Goal: Check status: Check status

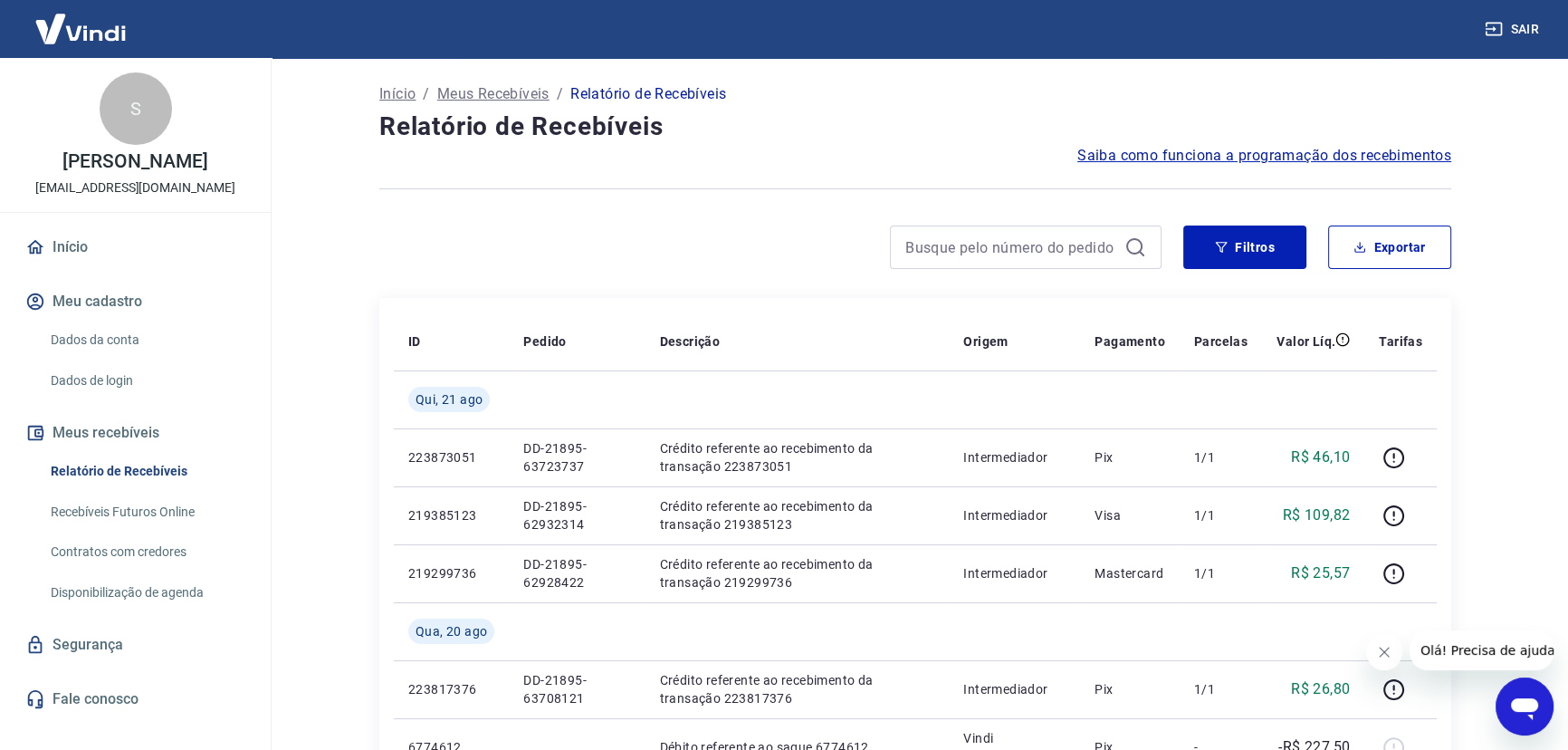
click at [60, 240] on link "Início" at bounding box center [135, 247] width 227 height 40
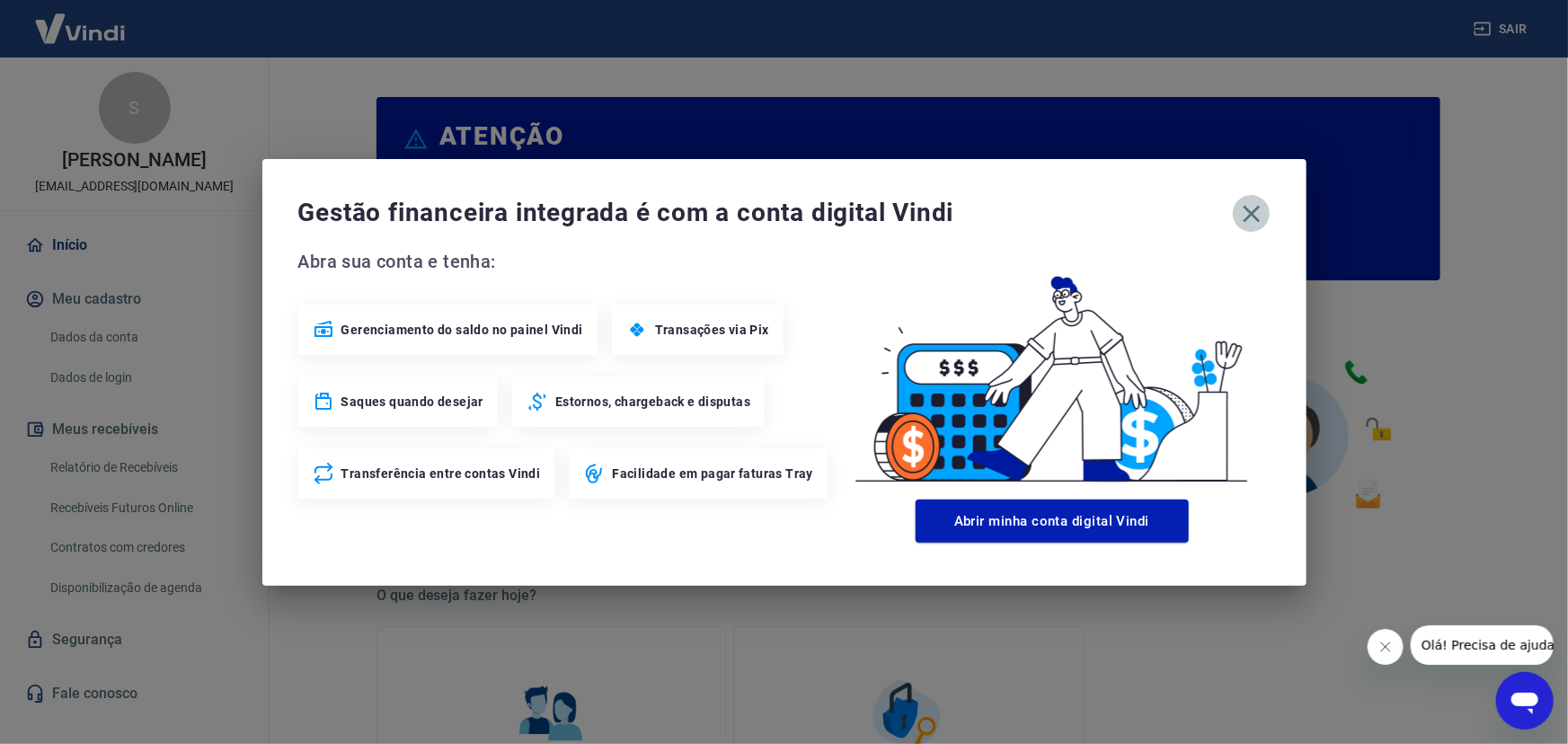
click at [1258, 204] on icon "button" at bounding box center [1251, 214] width 28 height 28
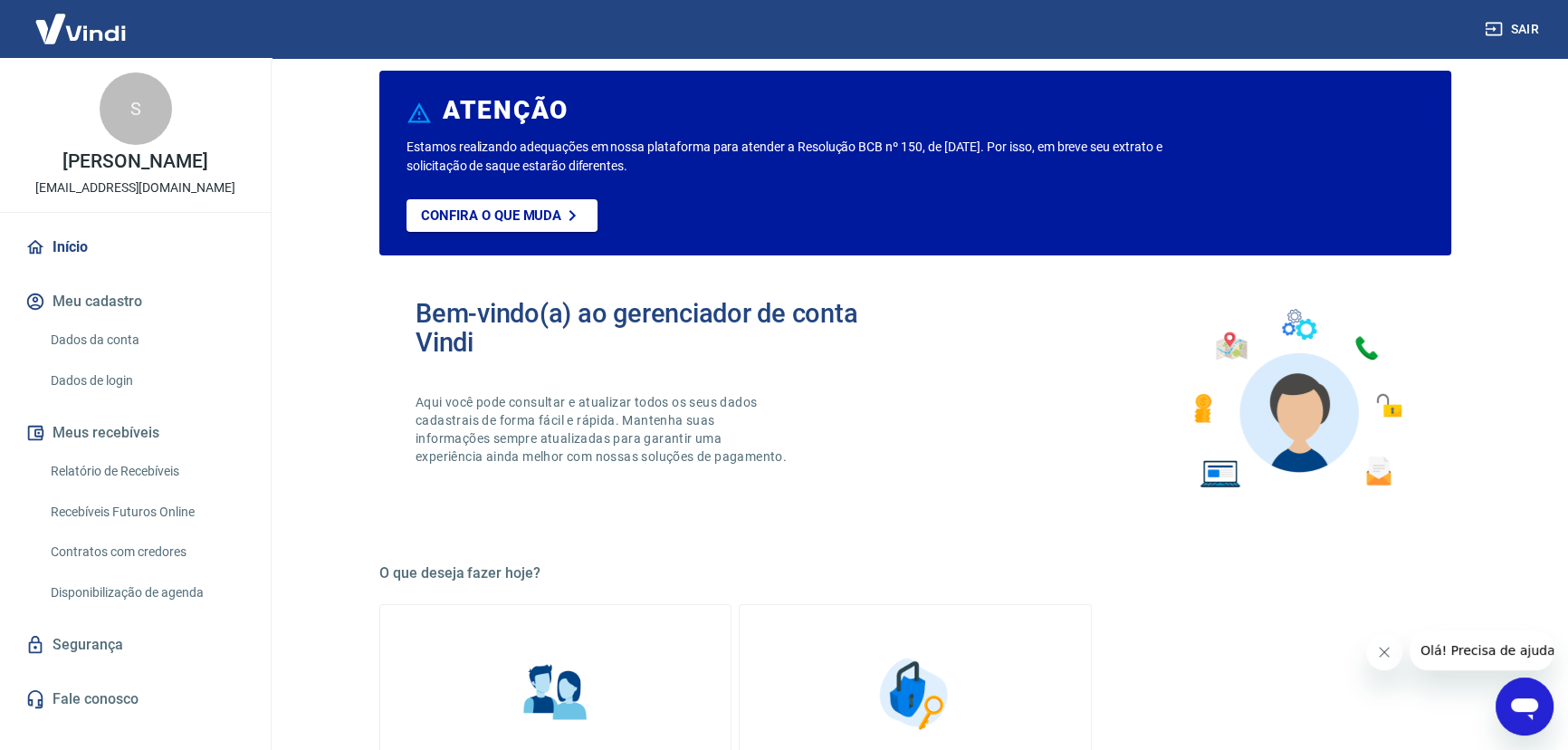
scroll to position [82, 0]
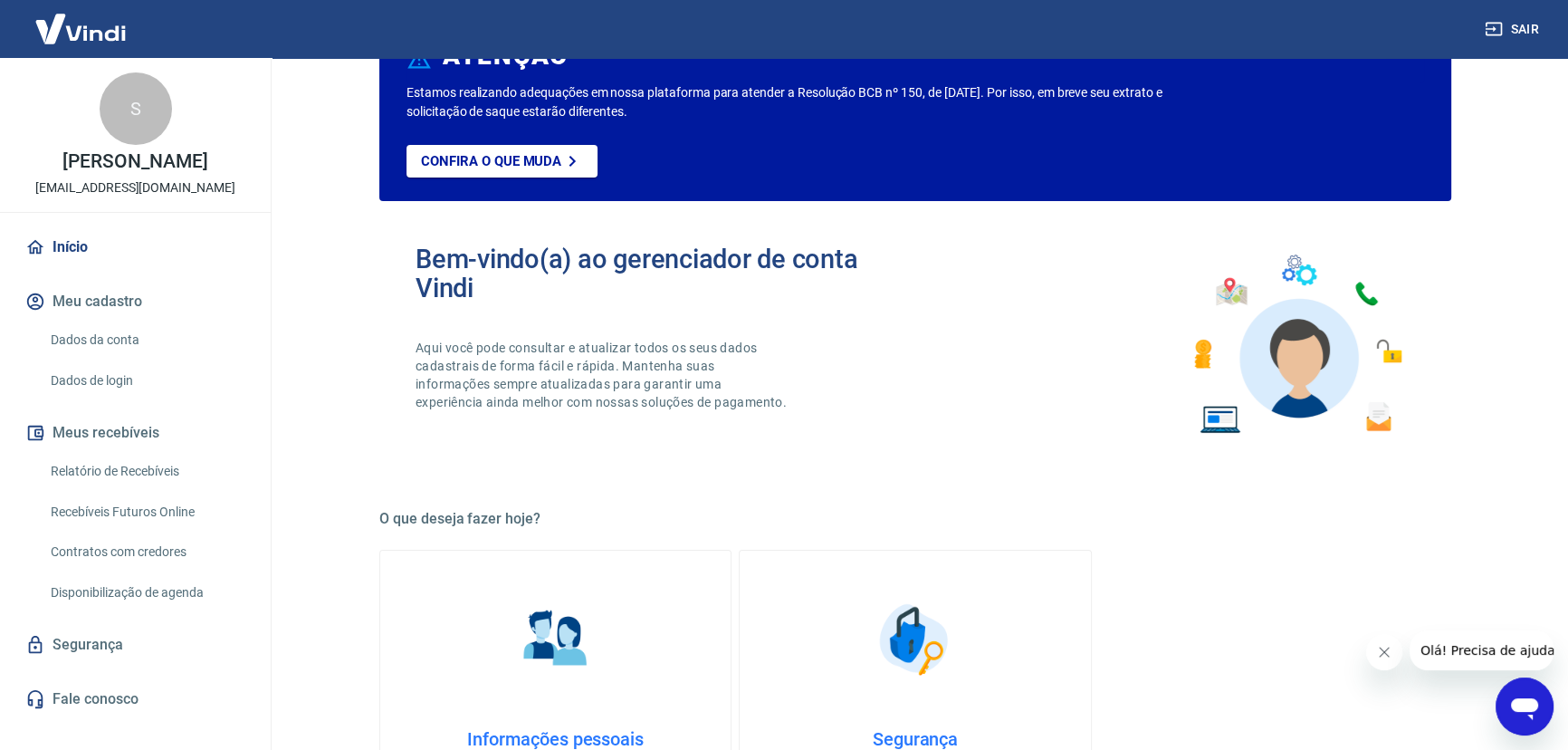
click at [144, 463] on link "Relatório de Recebíveis" at bounding box center [147, 471] width 206 height 37
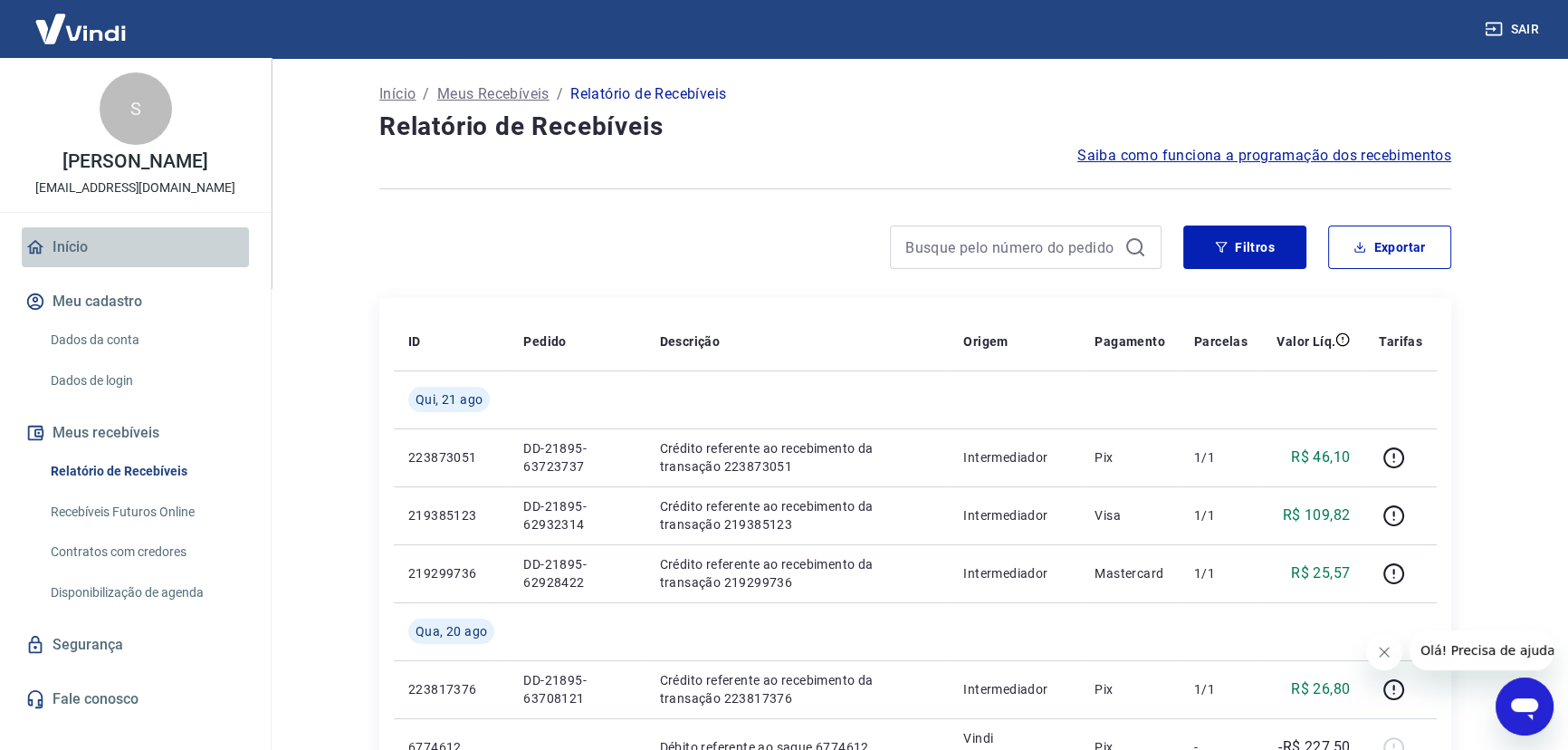
click at [75, 253] on link "Início" at bounding box center [135, 247] width 227 height 40
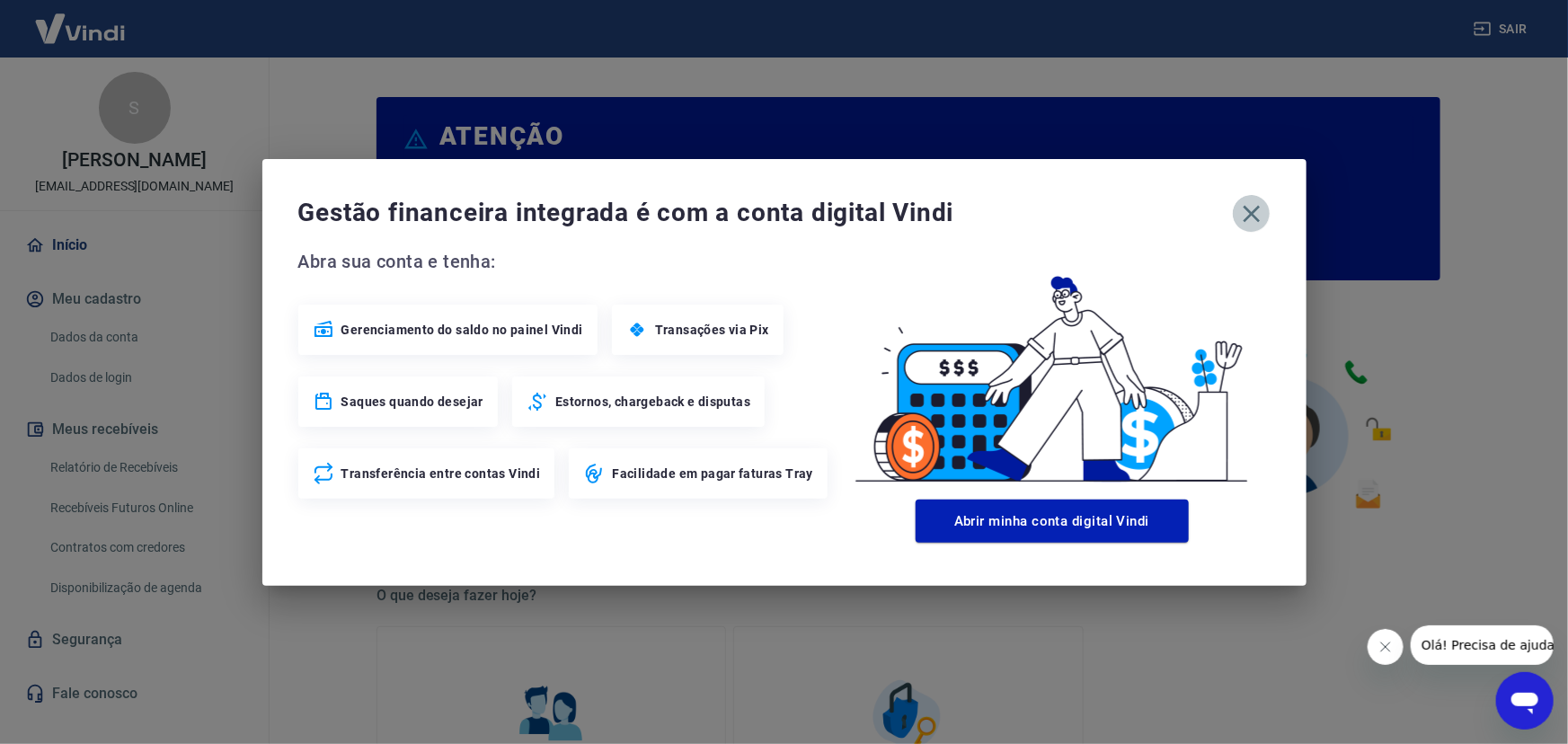
click at [1246, 206] on icon "button" at bounding box center [1251, 214] width 28 height 28
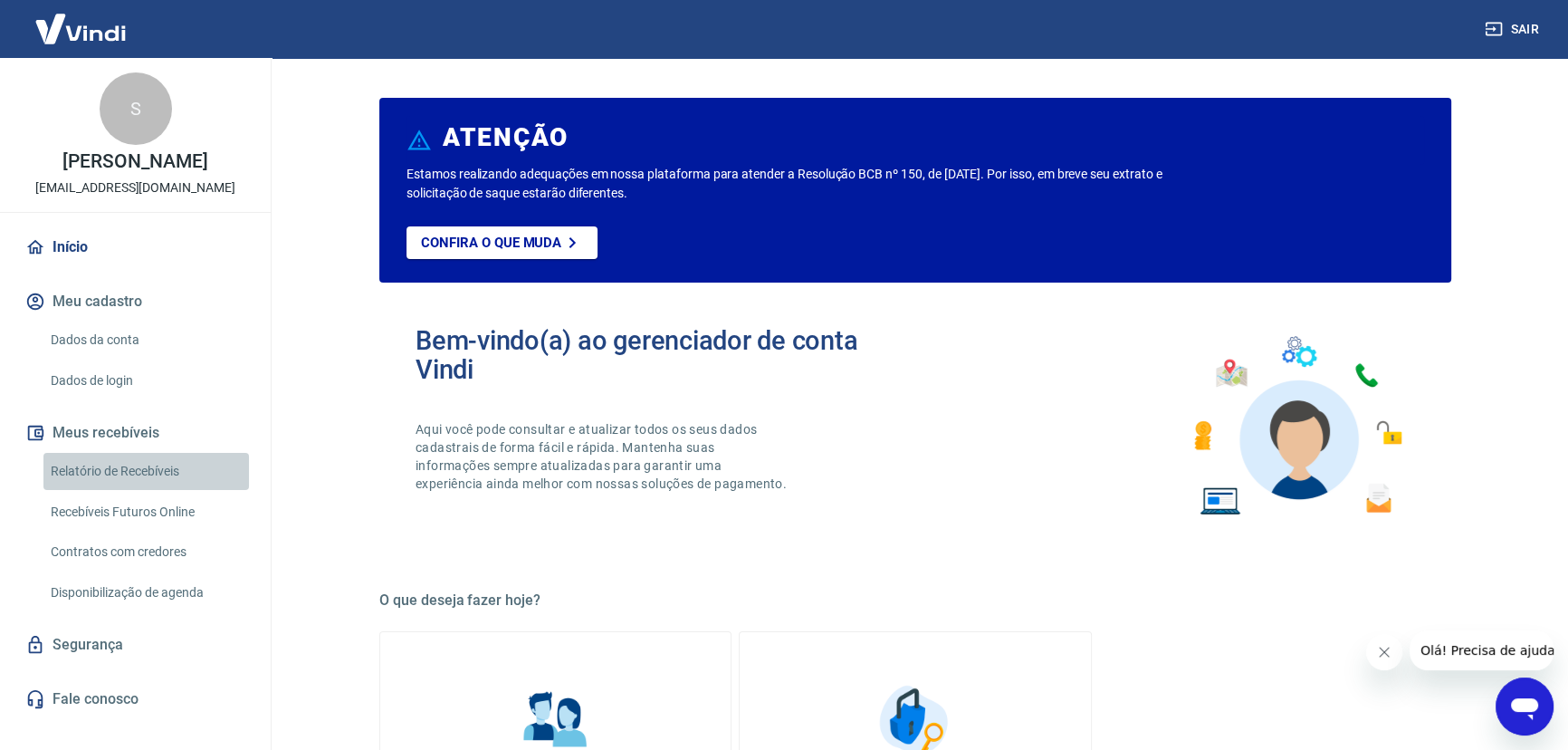
click at [151, 471] on link "Relatório de Recebíveis" at bounding box center [147, 471] width 206 height 37
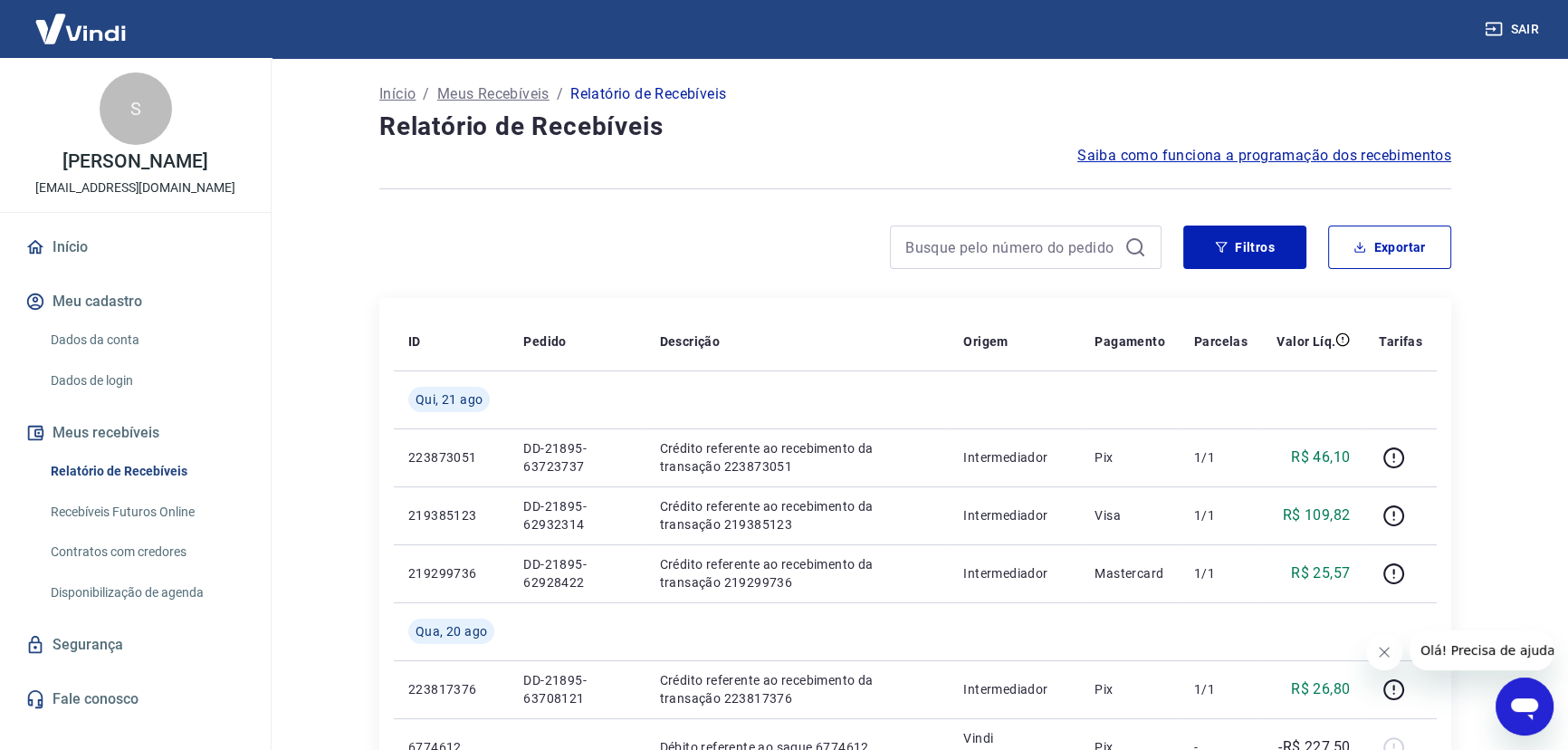
click at [493, 99] on p "Meus Recebíveis" at bounding box center [493, 93] width 112 height 22
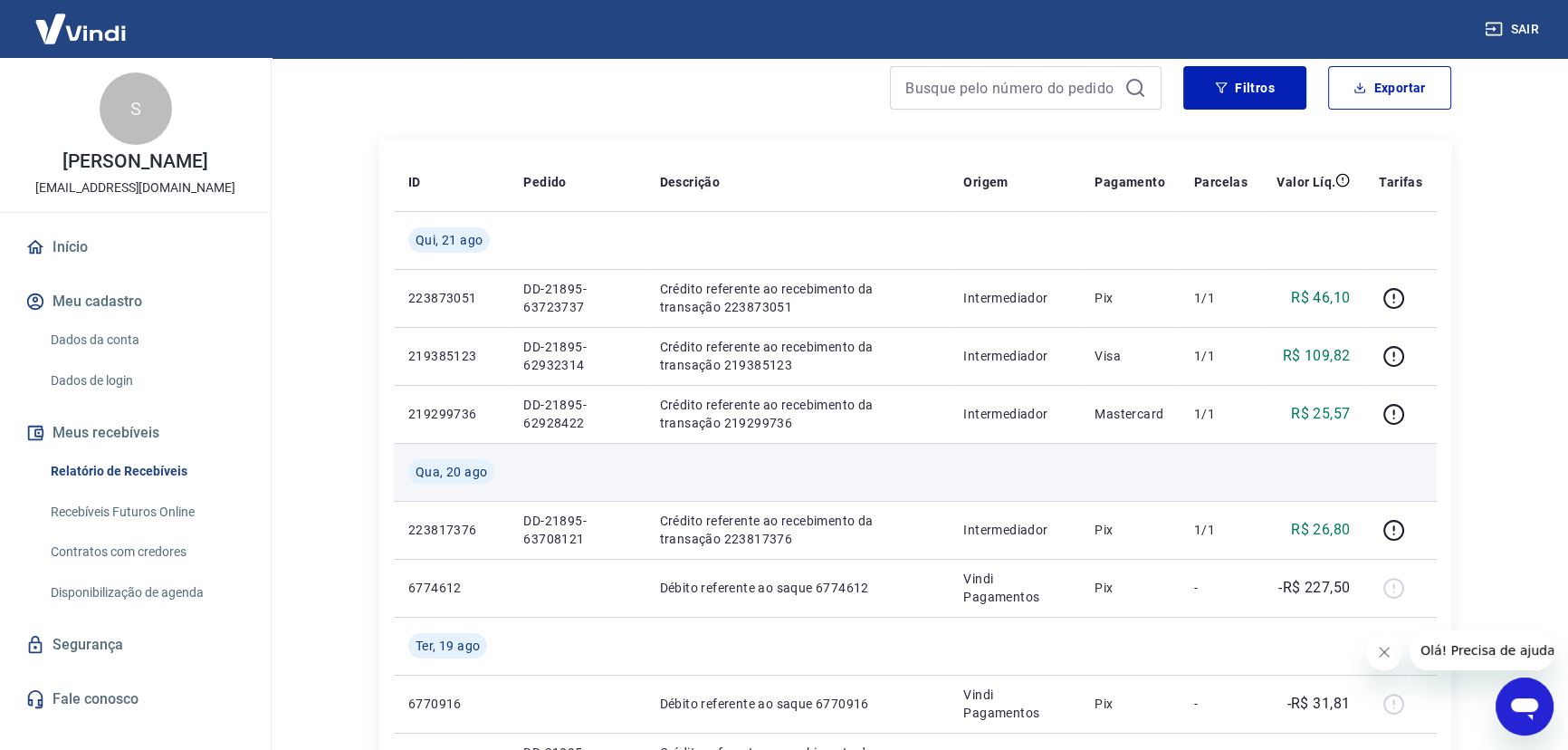
scroll to position [164, 0]
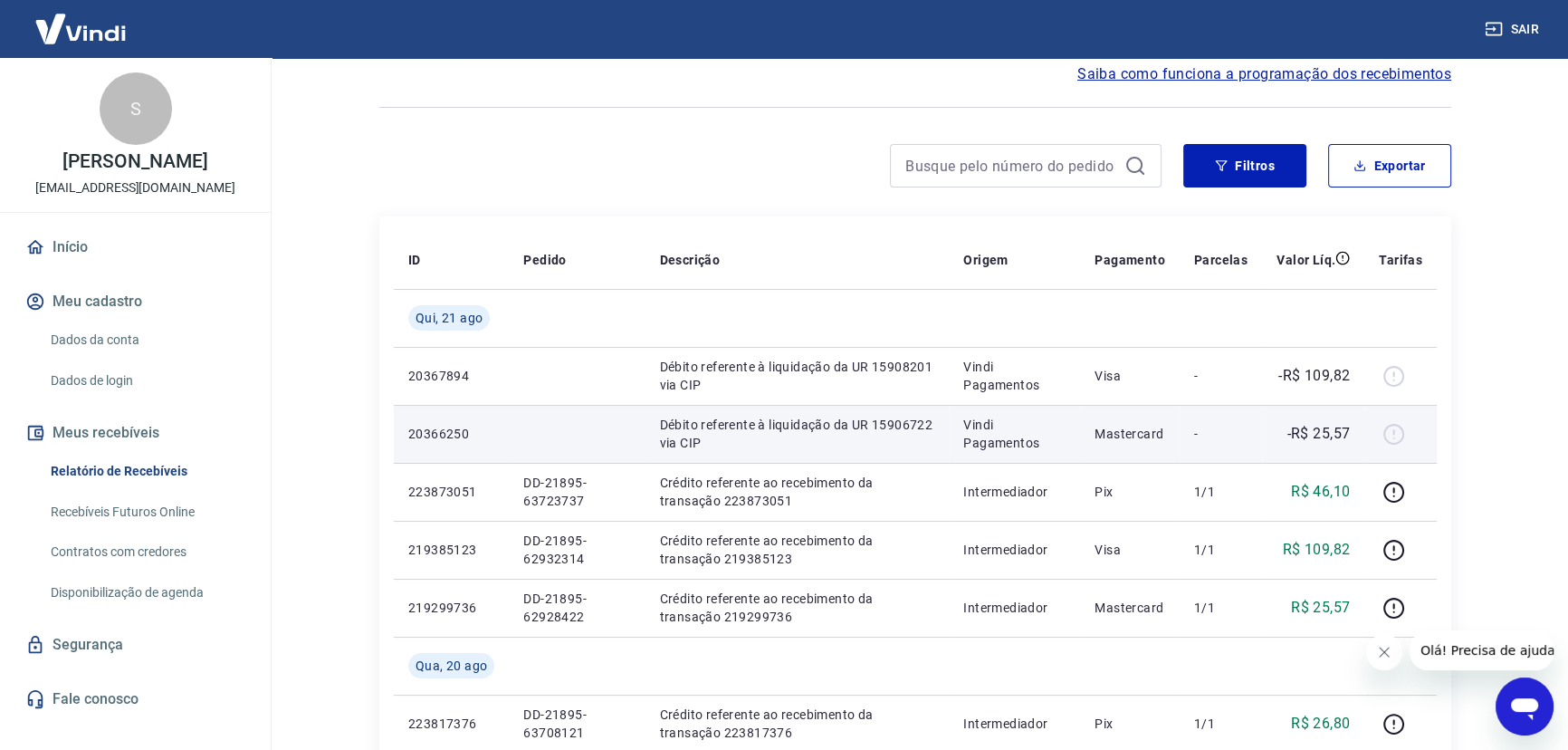
scroll to position [164, 0]
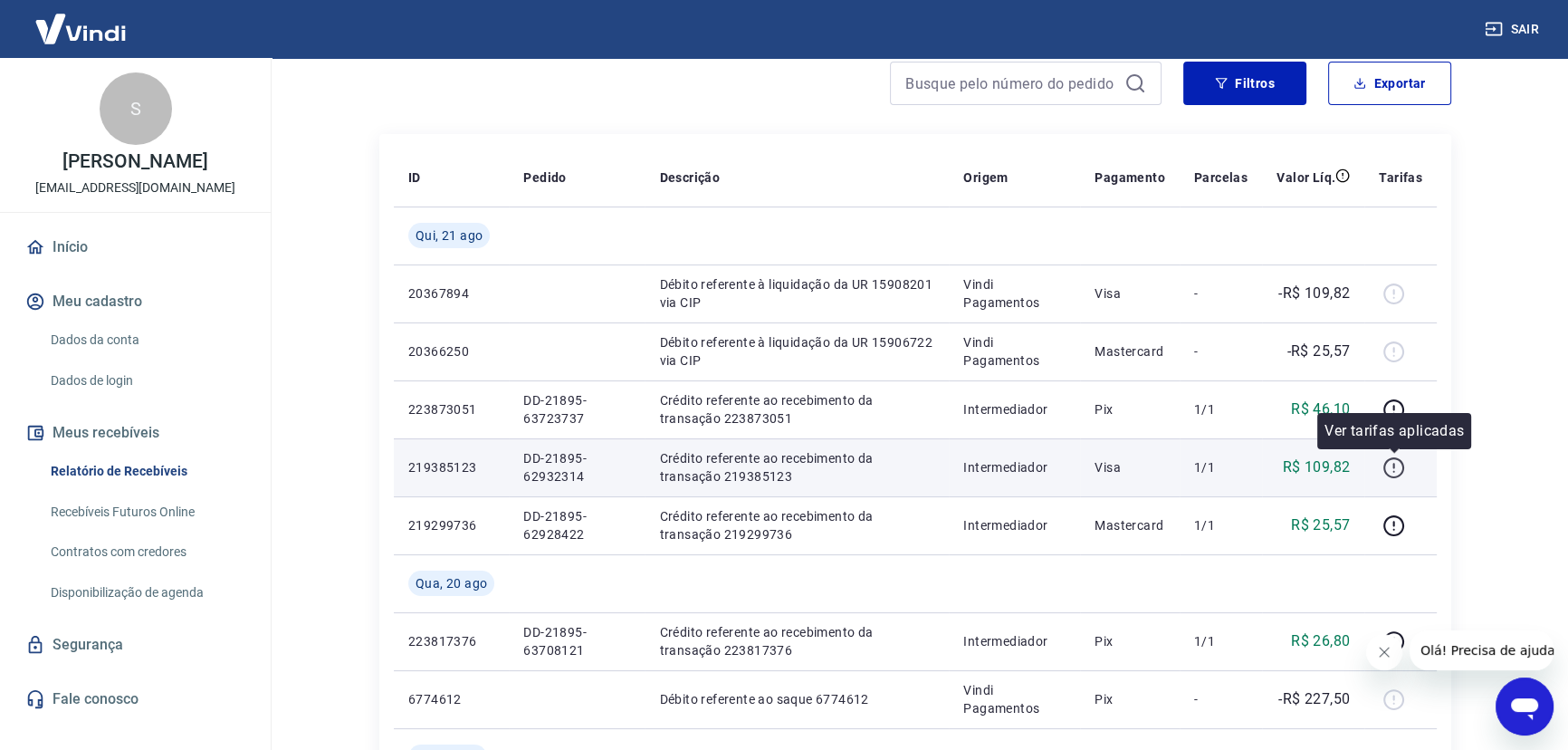
click at [1399, 467] on icon "button" at bounding box center [1394, 468] width 23 height 23
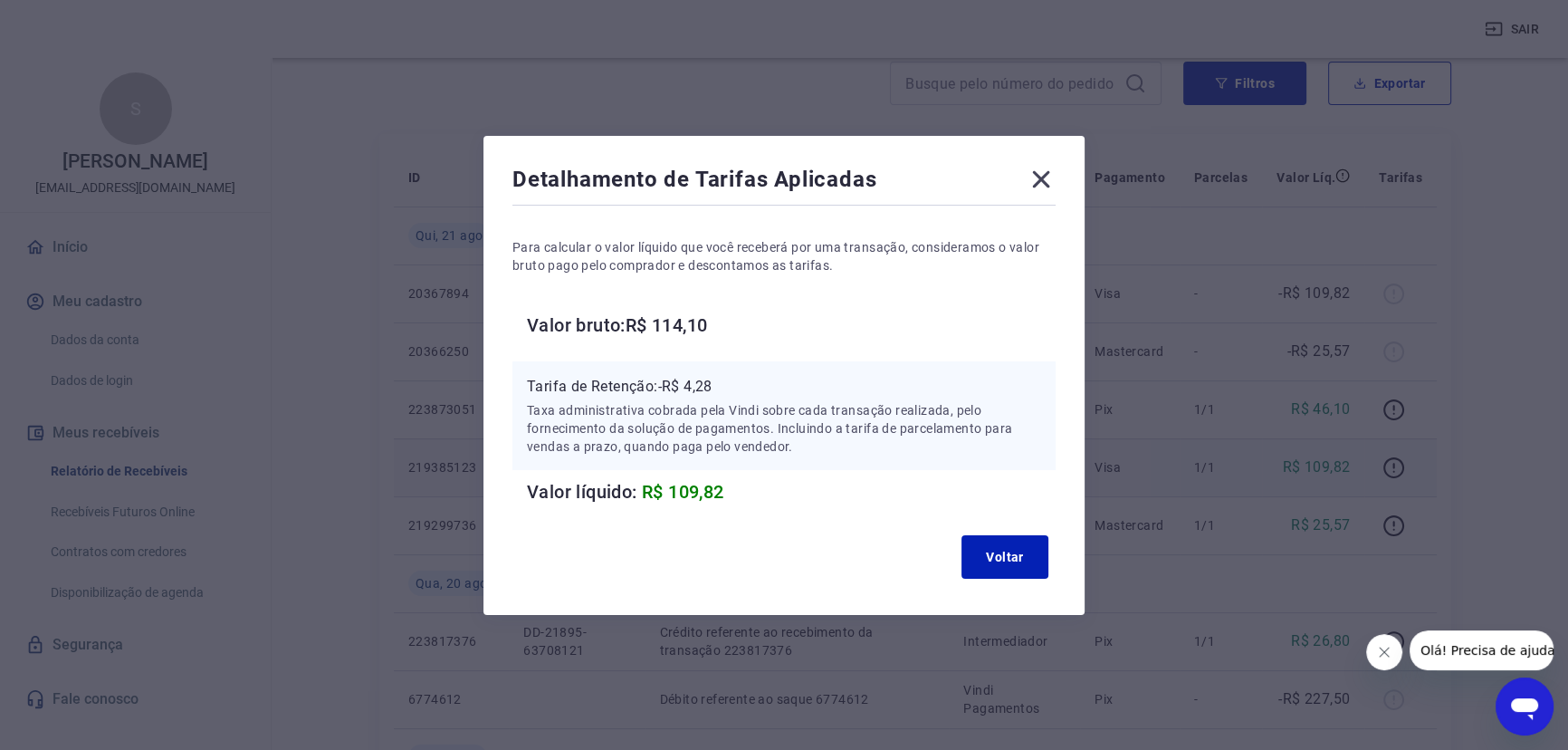
click at [1041, 182] on icon at bounding box center [1041, 179] width 17 height 17
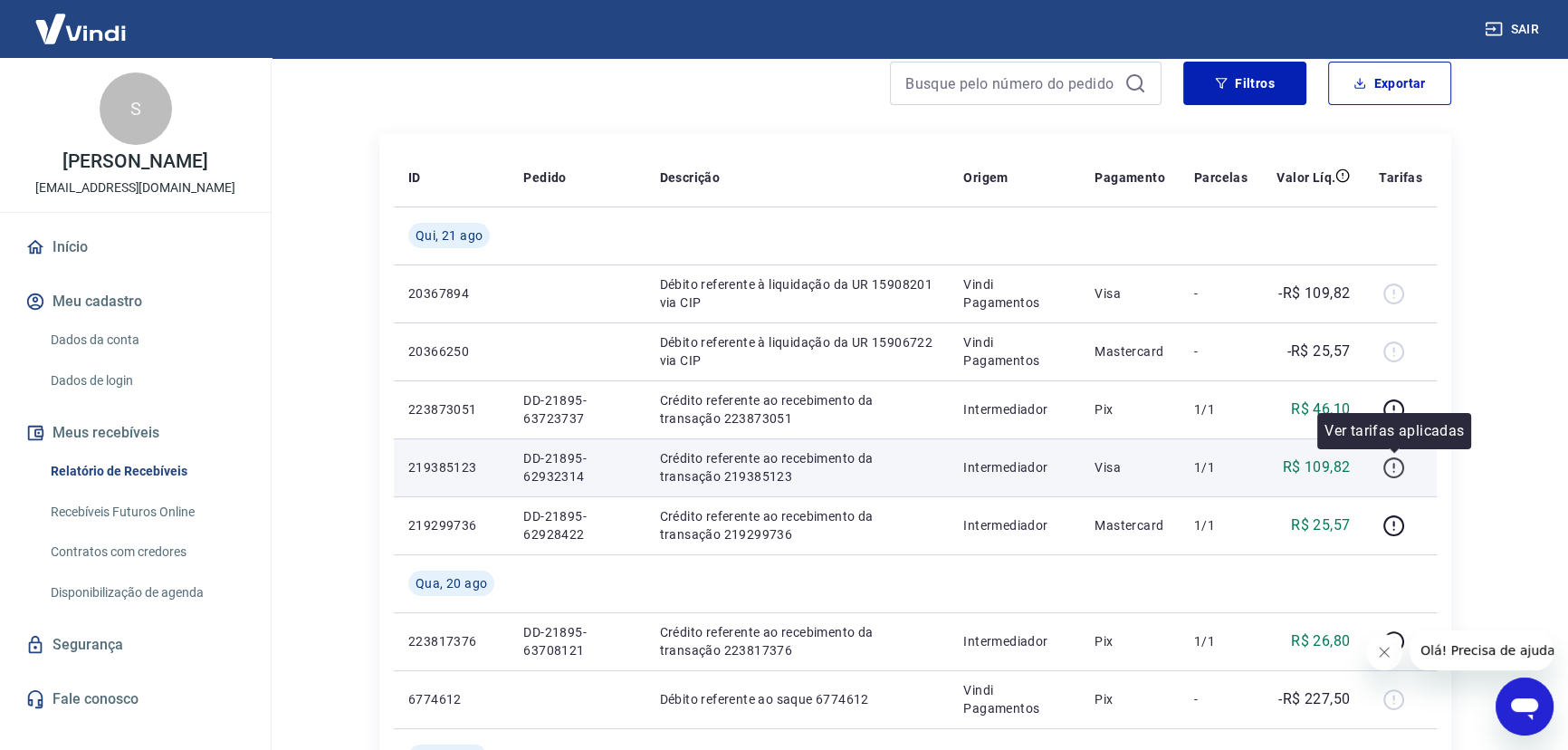
click at [1396, 461] on icon "button" at bounding box center [1394, 468] width 23 height 23
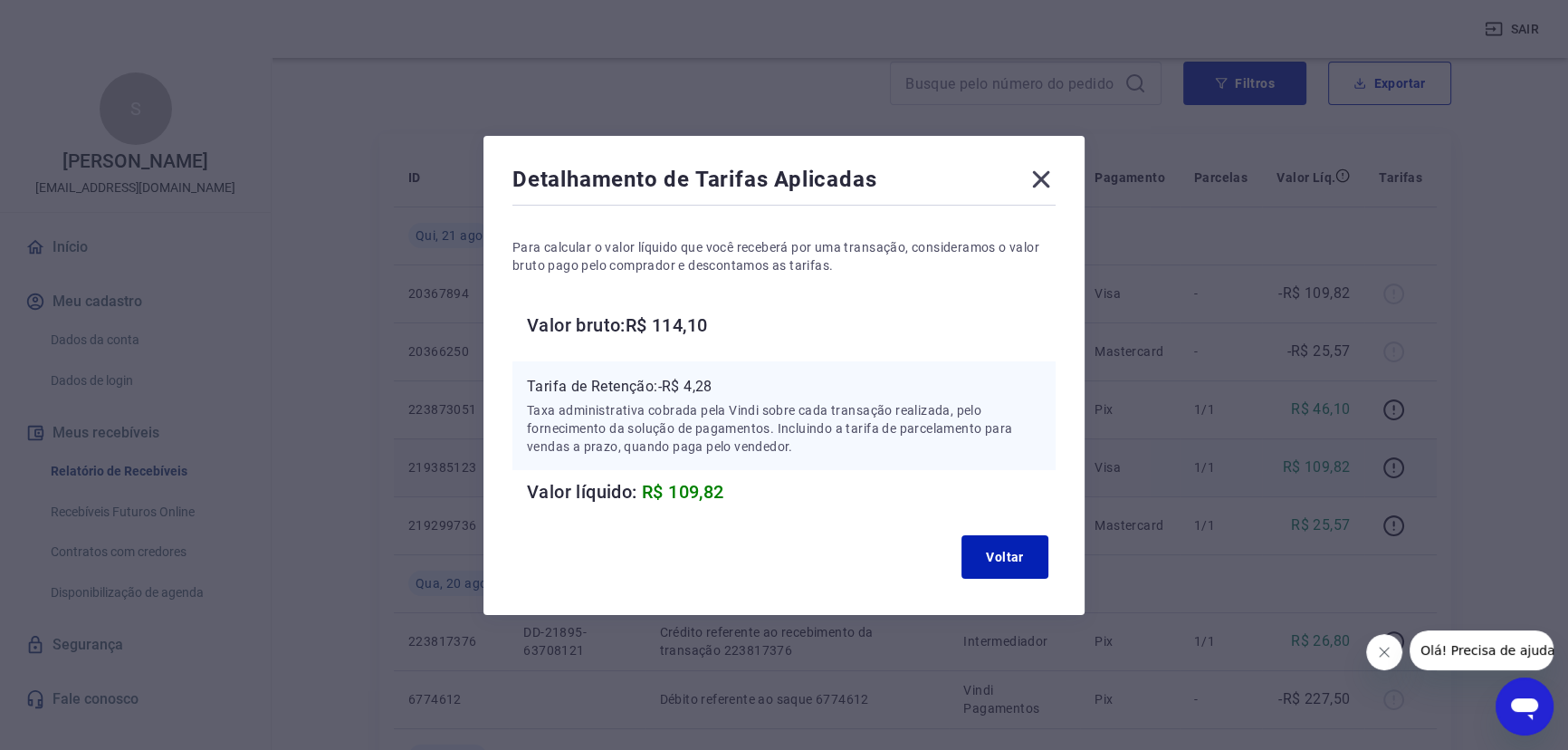
click at [1046, 176] on icon at bounding box center [1041, 179] width 17 height 17
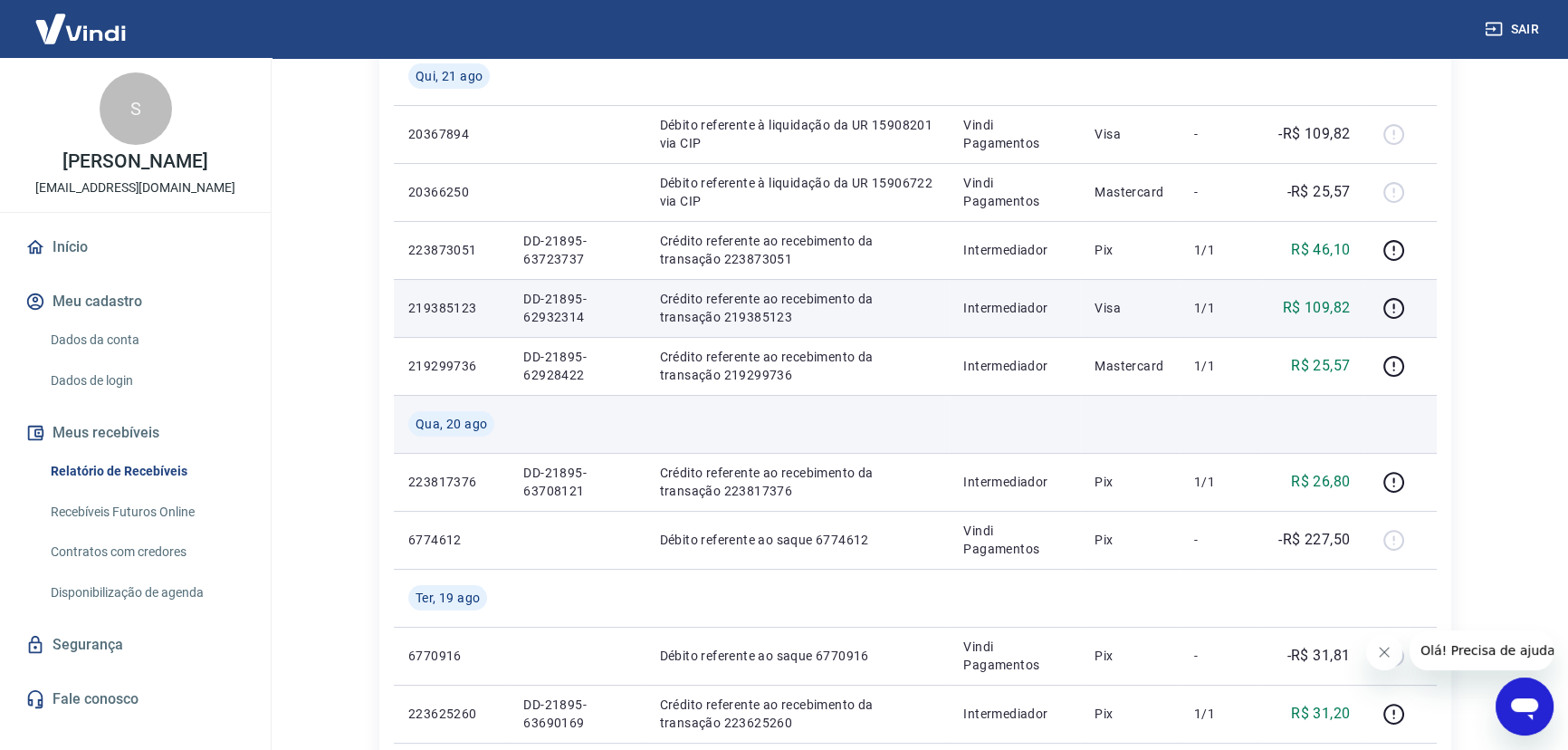
scroll to position [329, 0]
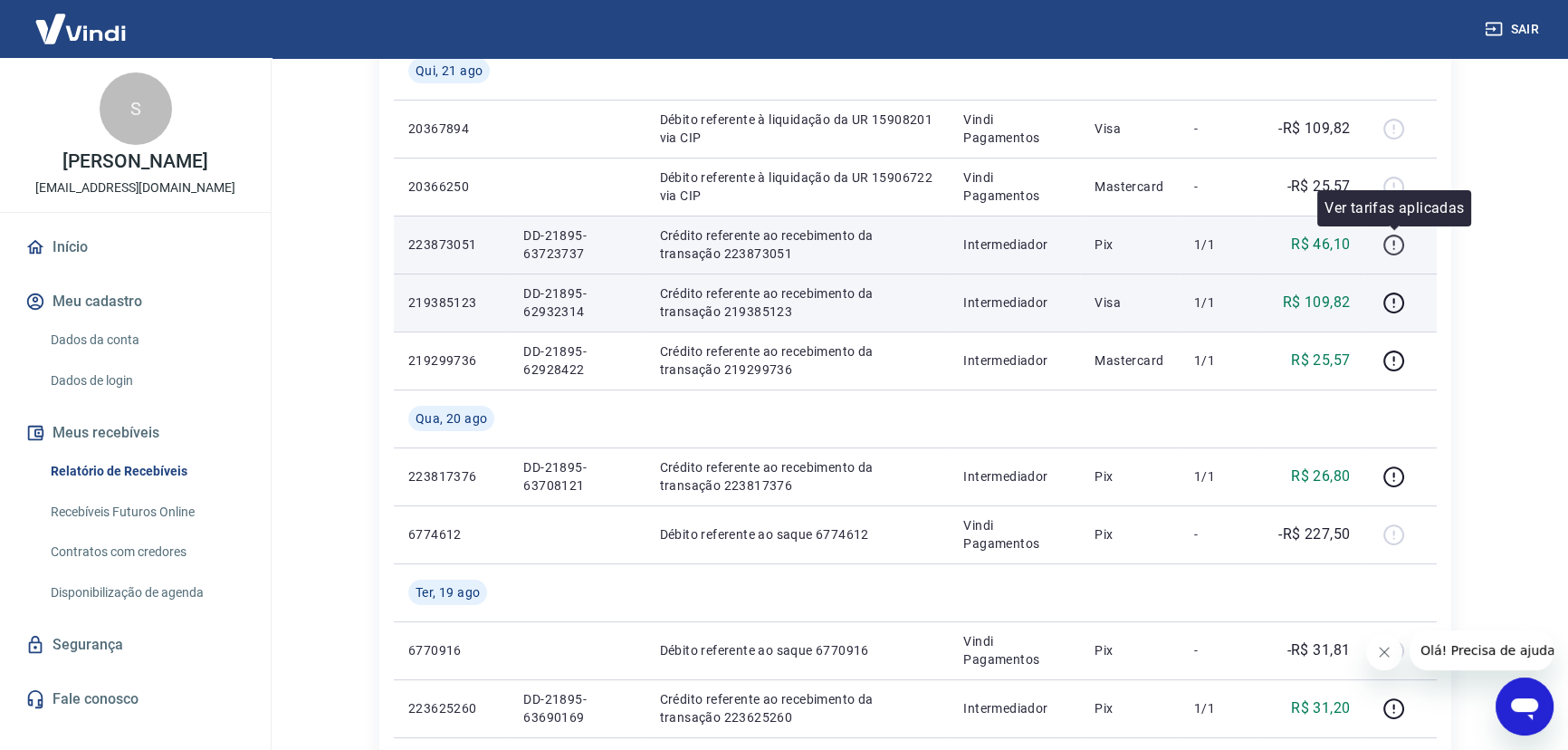
click at [1391, 247] on icon "button" at bounding box center [1394, 245] width 23 height 23
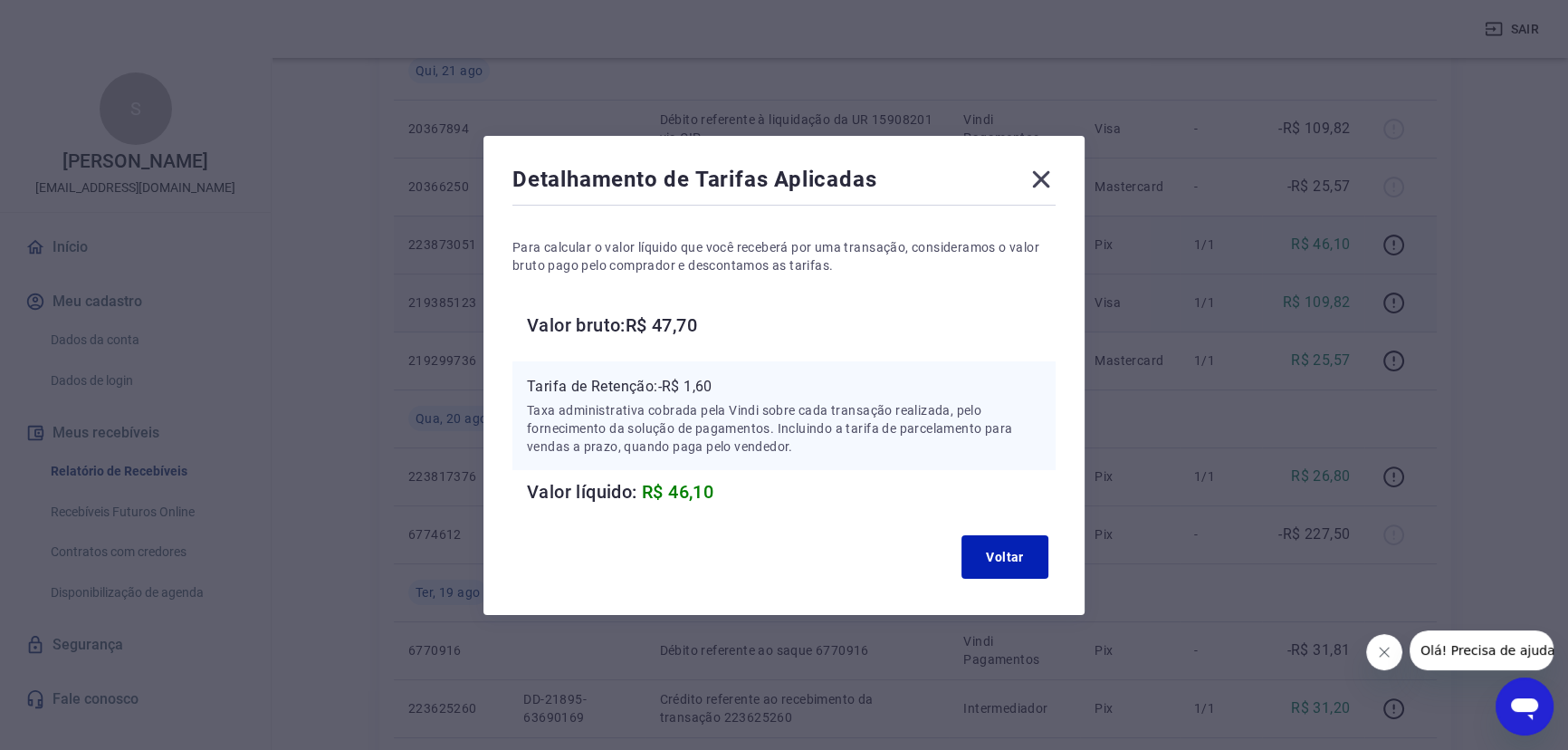
click at [1048, 172] on icon at bounding box center [1040, 179] width 29 height 29
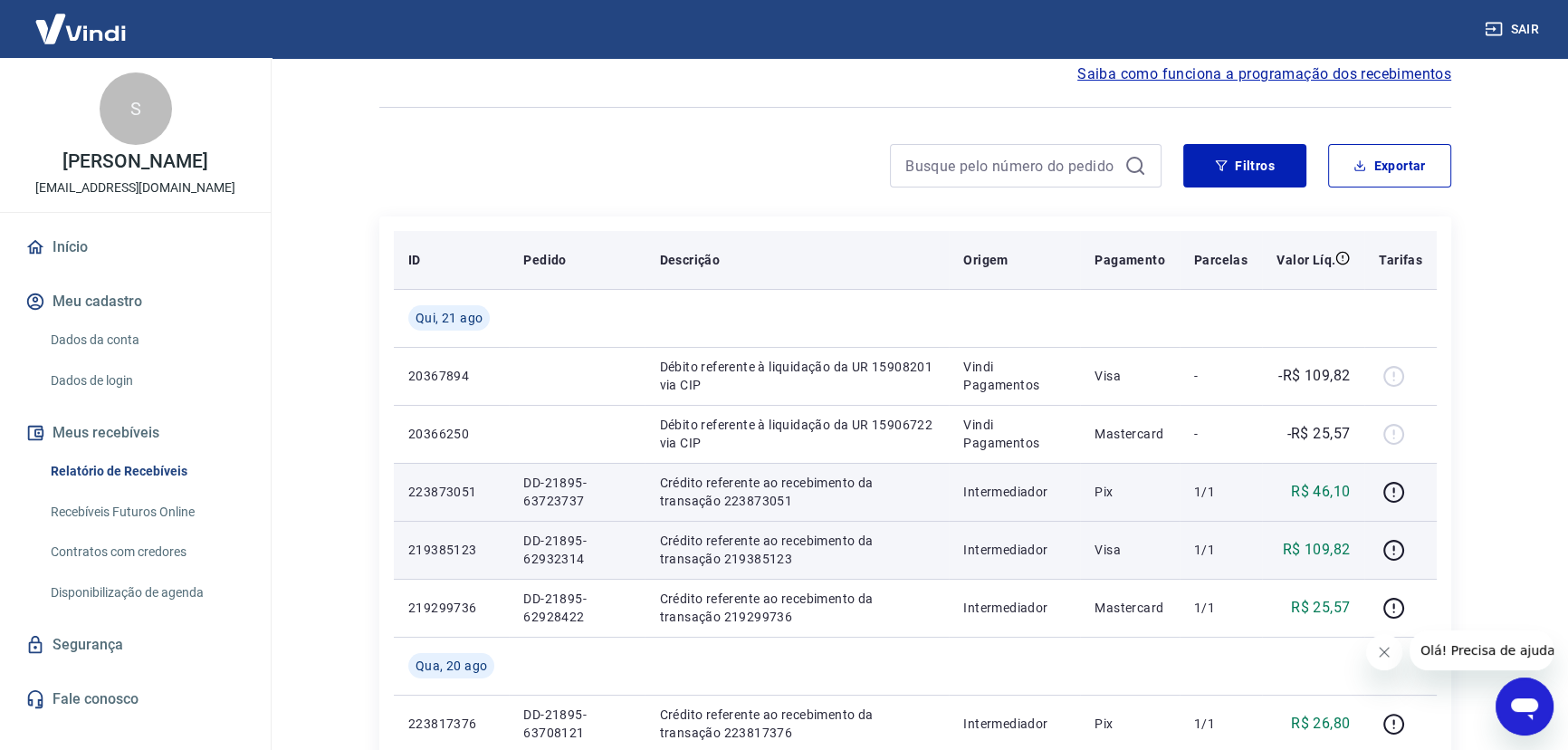
scroll to position [164, 0]
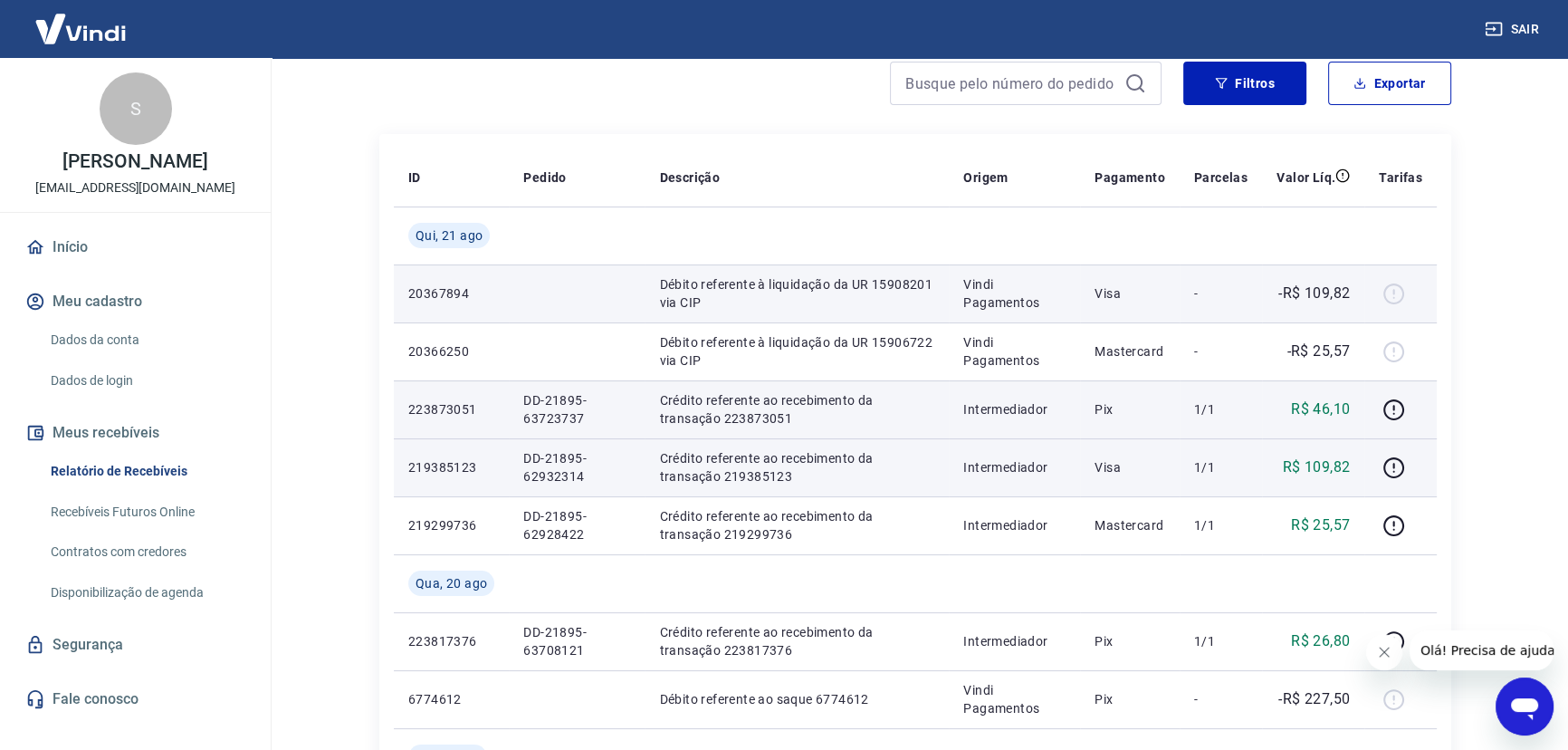
click at [464, 291] on p "20367894" at bounding box center [452, 293] width 86 height 18
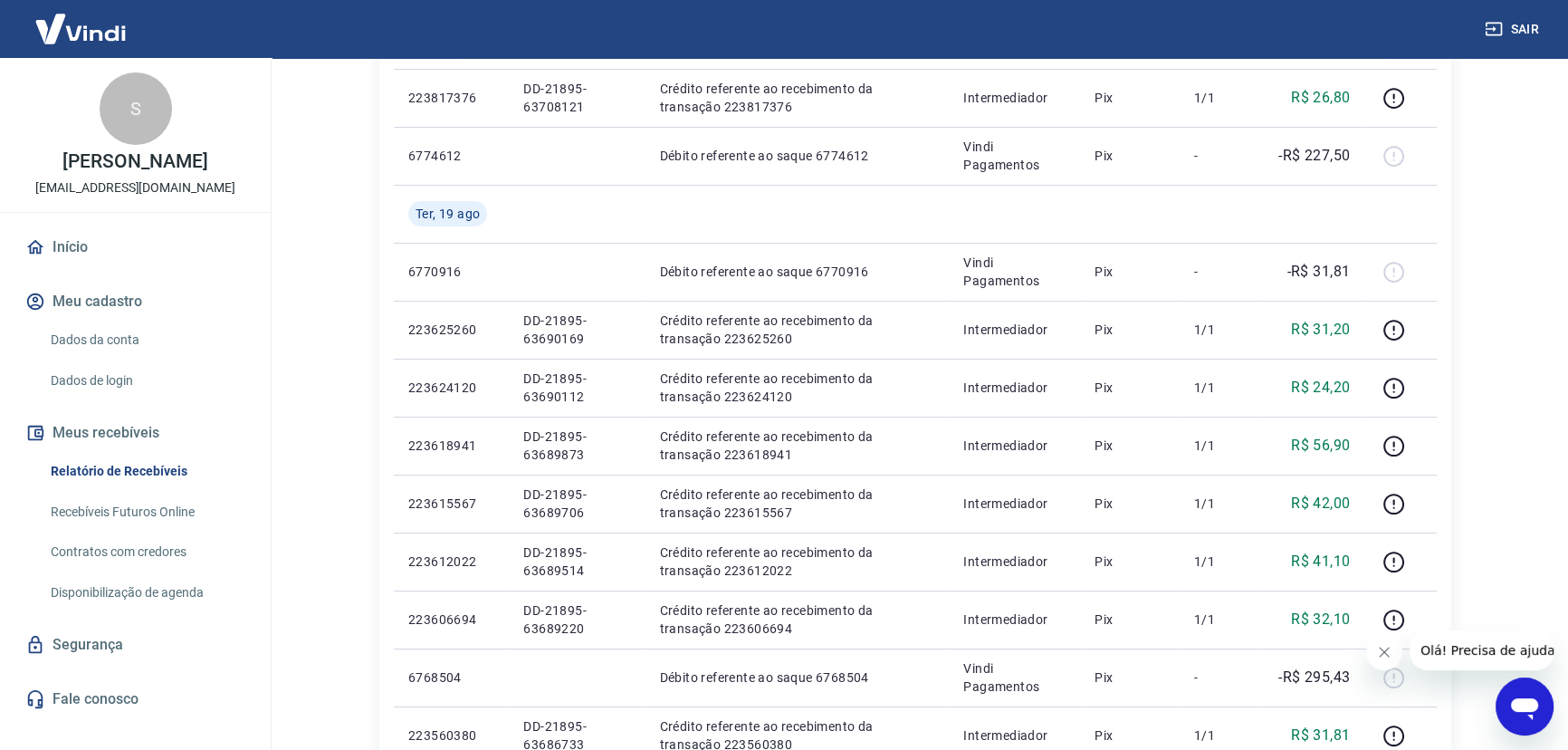
scroll to position [740, 0]
